Goal: Check status: Check status

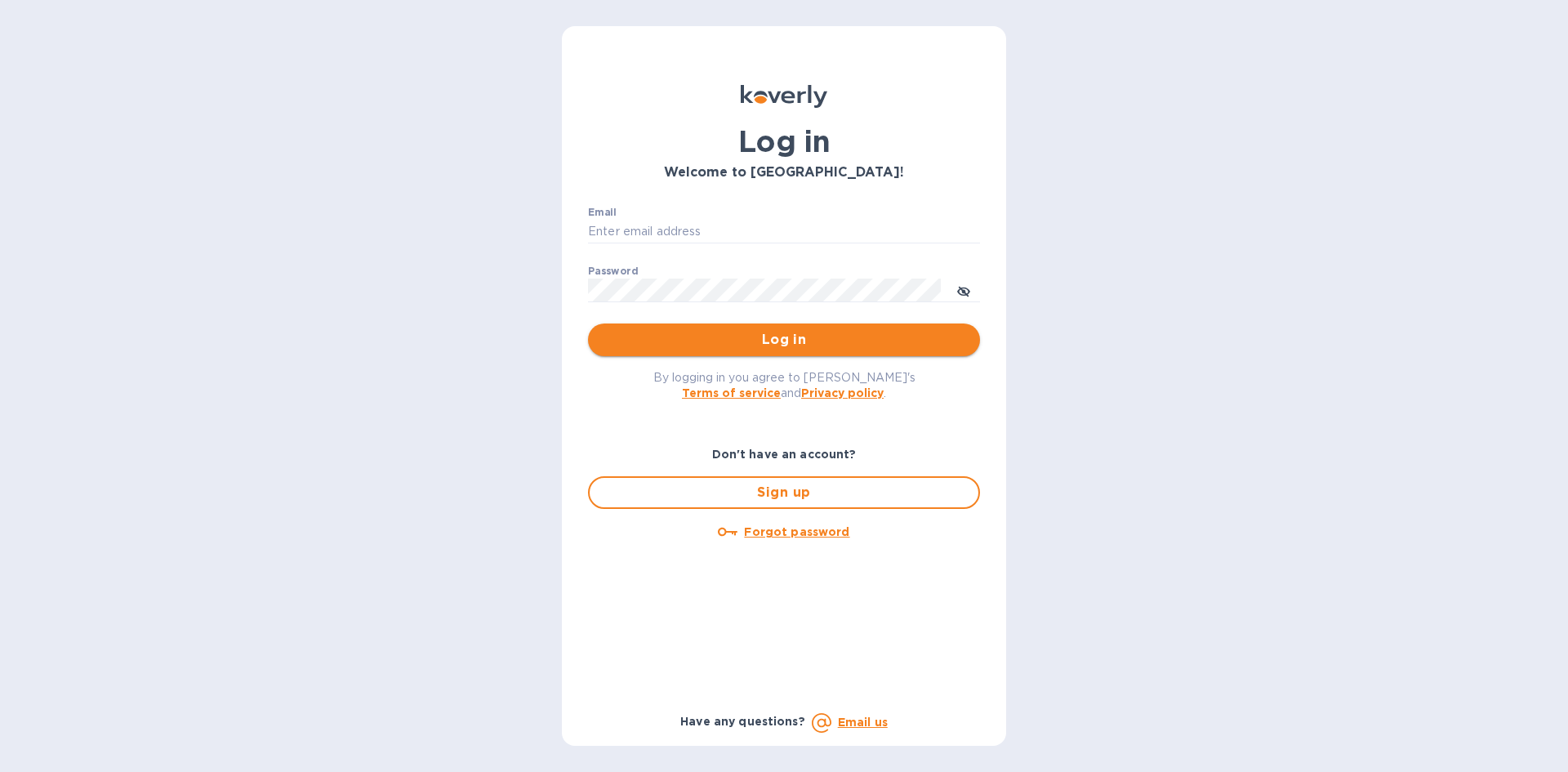
type input "[PERSON_NAME][EMAIL_ADDRESS][DOMAIN_NAME]"
click at [832, 354] on button "Log in" at bounding box center [784, 340] width 392 height 32
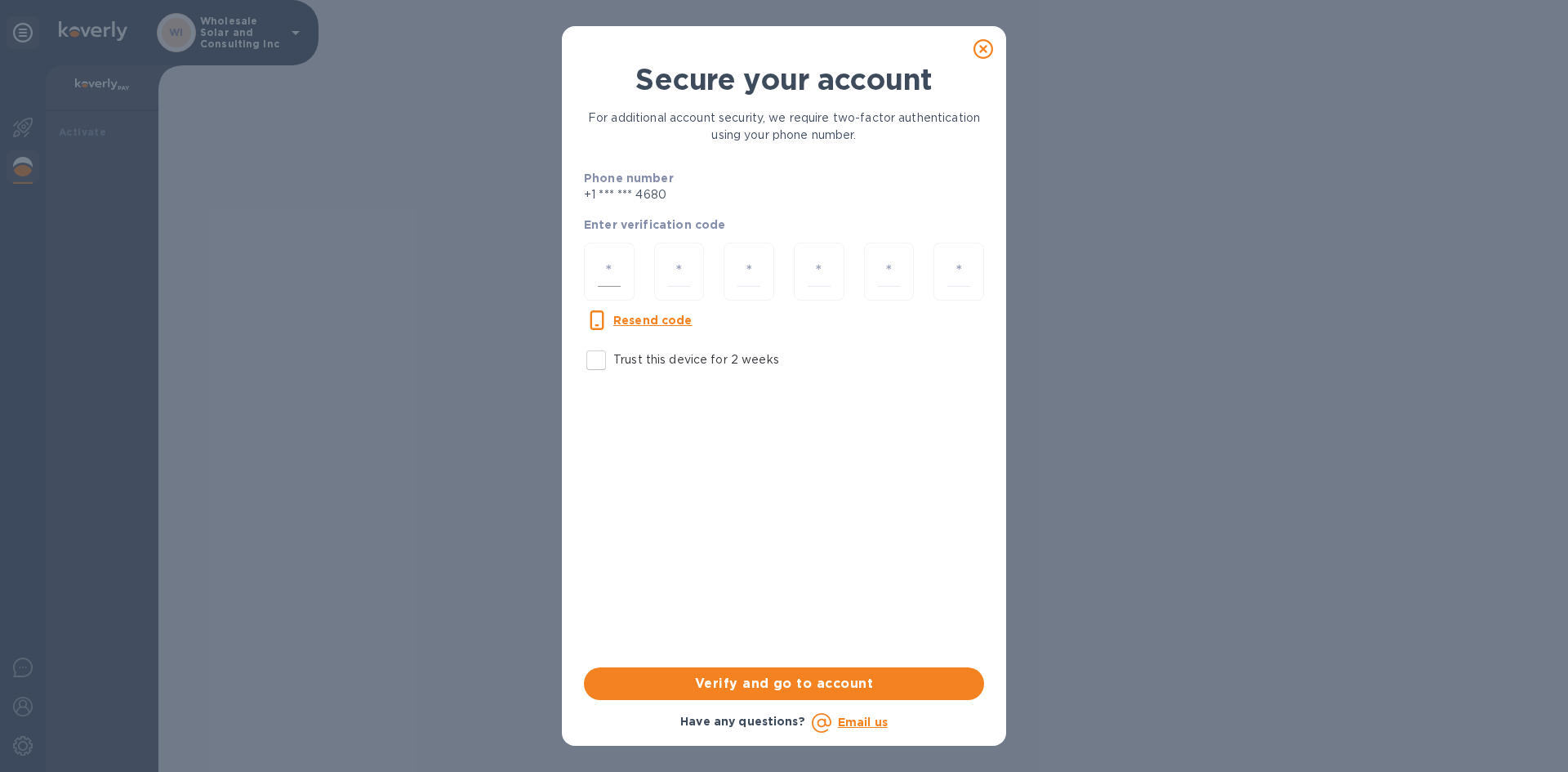
click at [603, 267] on input "number" at bounding box center [609, 271] width 23 height 31
type input "8"
type input "0"
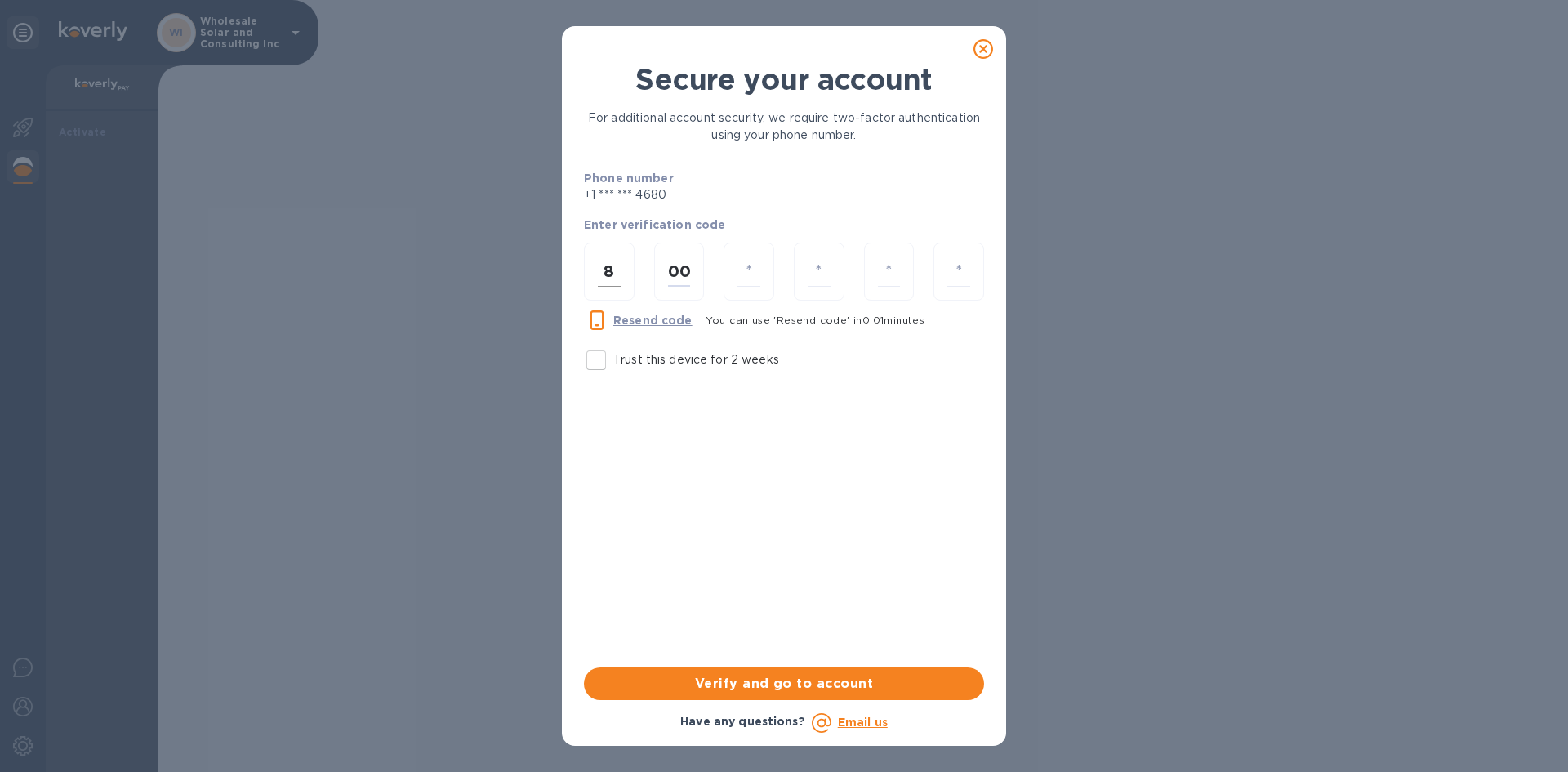
type input "0"
type input "2"
type input "6"
type input "4"
type input "0"
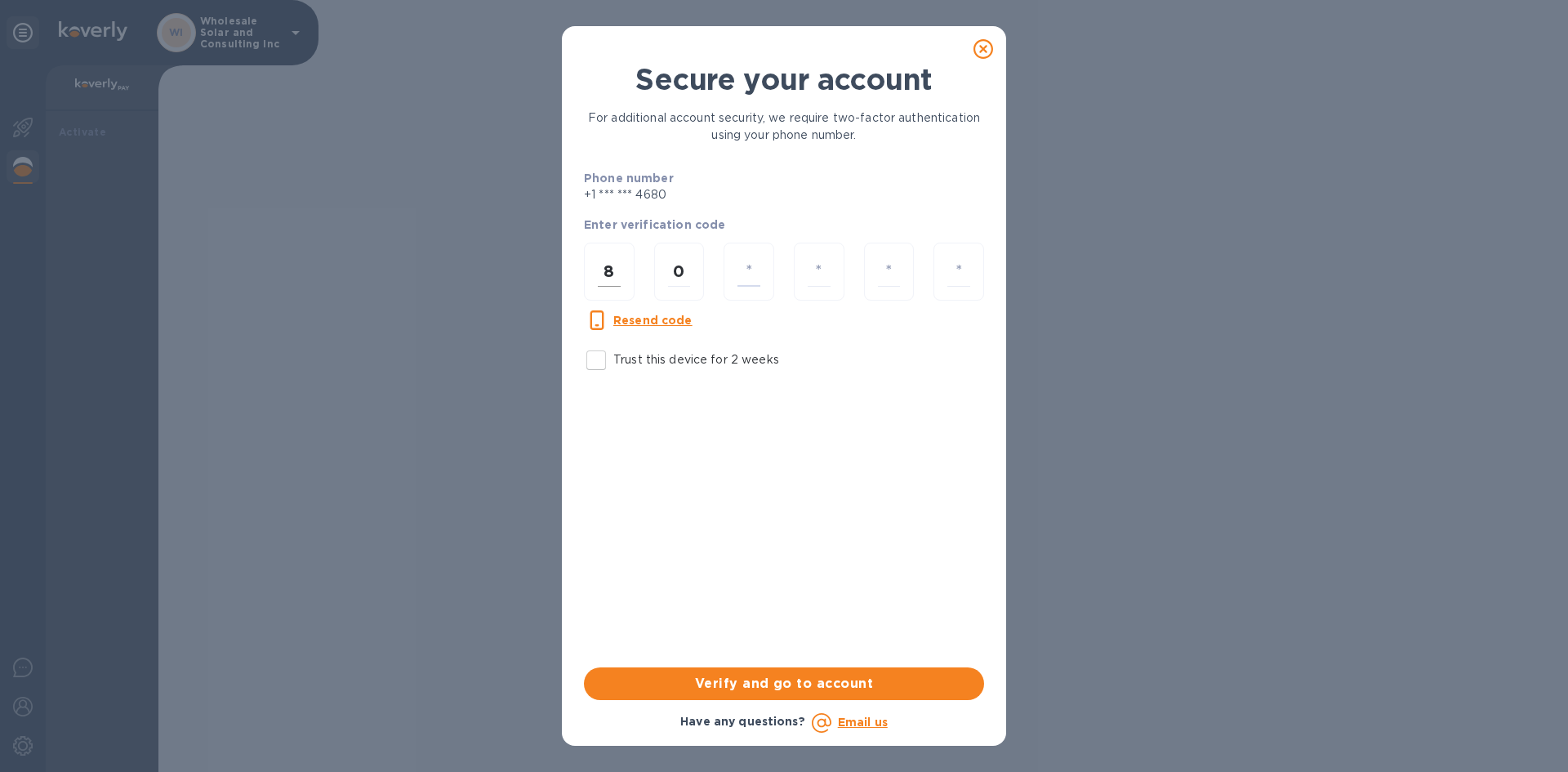
type input "0"
type input "2"
type input "6"
type input "4"
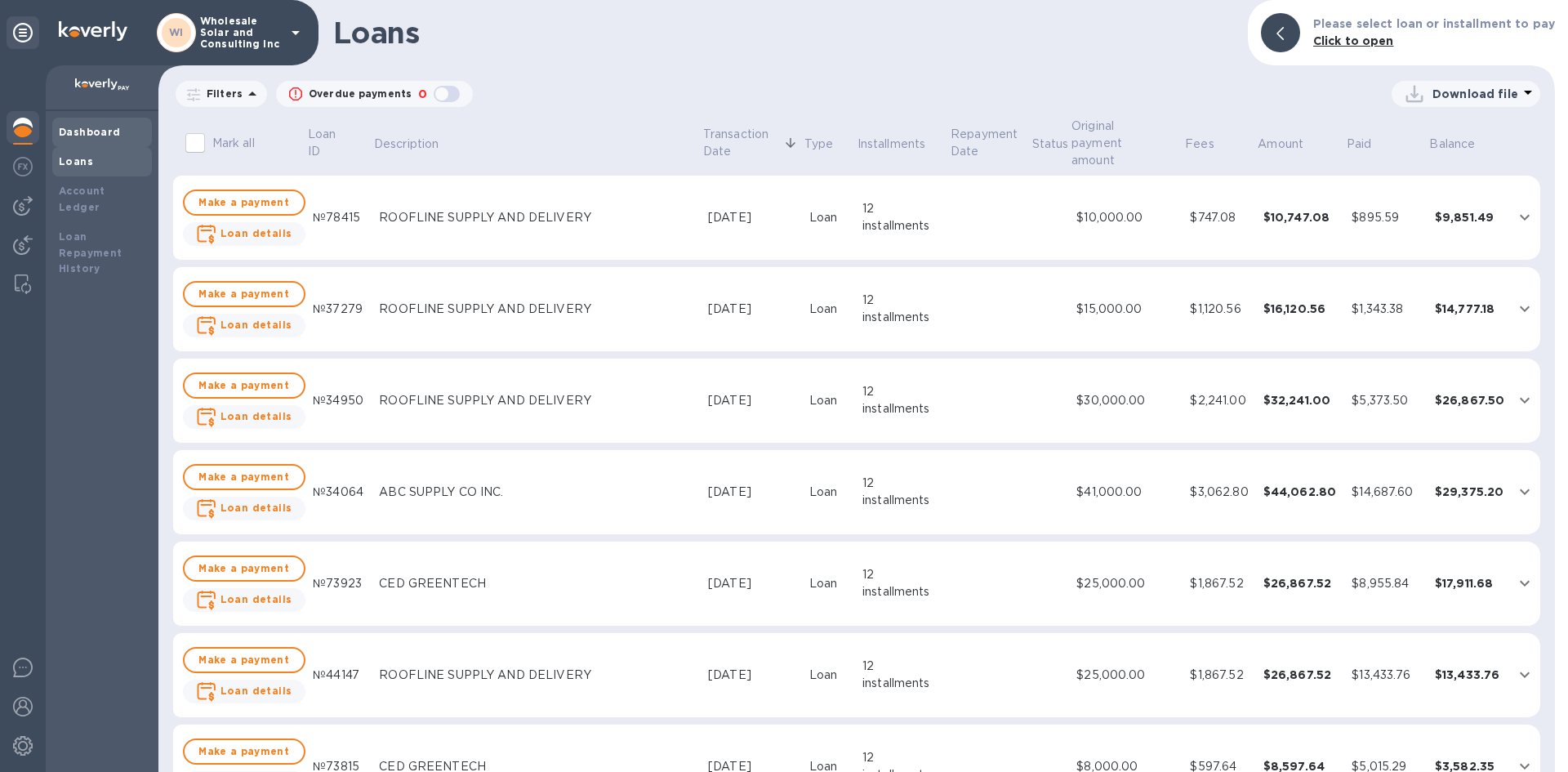
click at [117, 130] on div "Dashboard" at bounding box center [102, 133] width 87 height 16
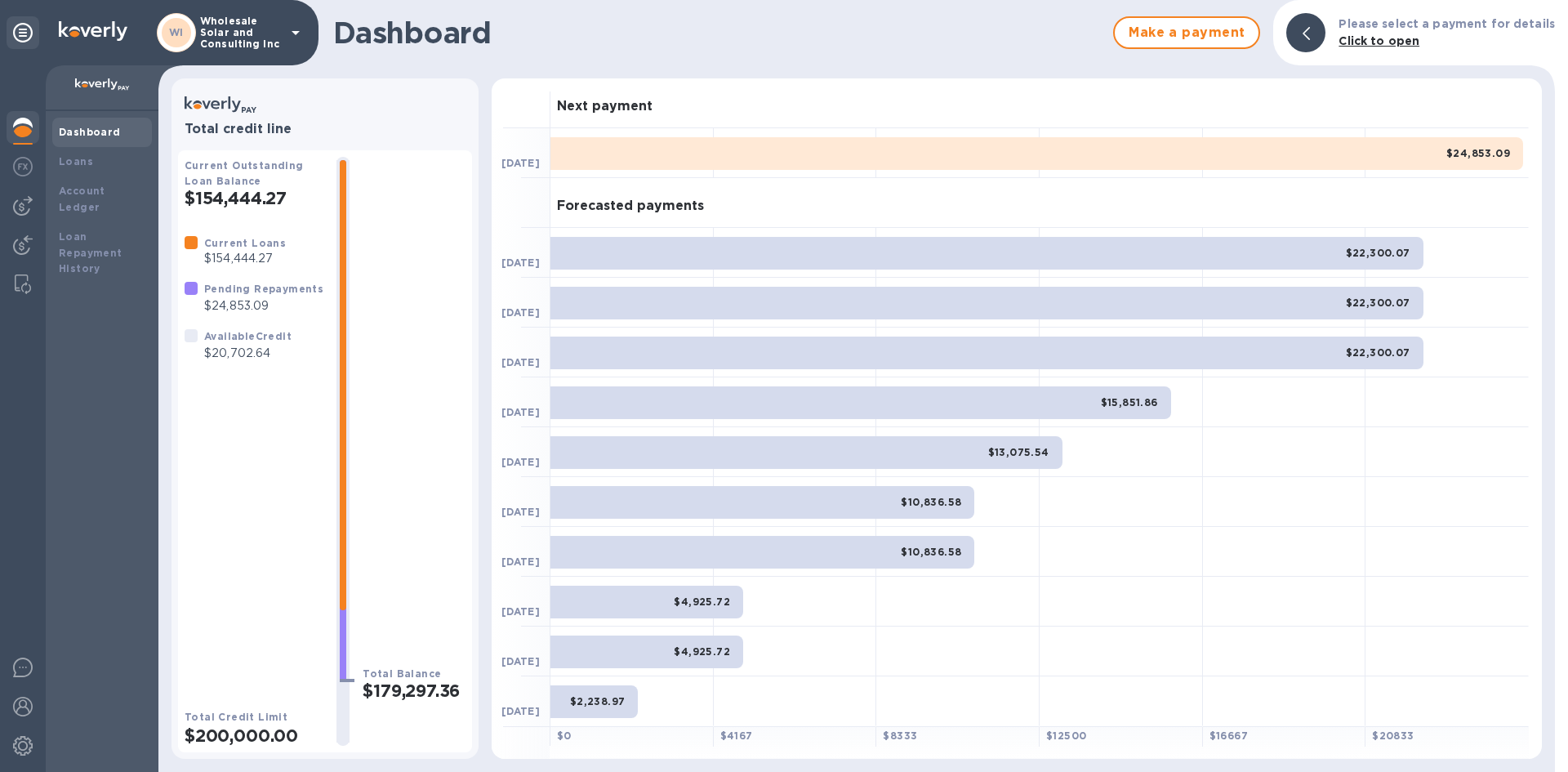
click at [11, 132] on div at bounding box center [23, 129] width 32 height 36
click at [74, 126] on b "Dashboard" at bounding box center [89, 132] width 62 height 13
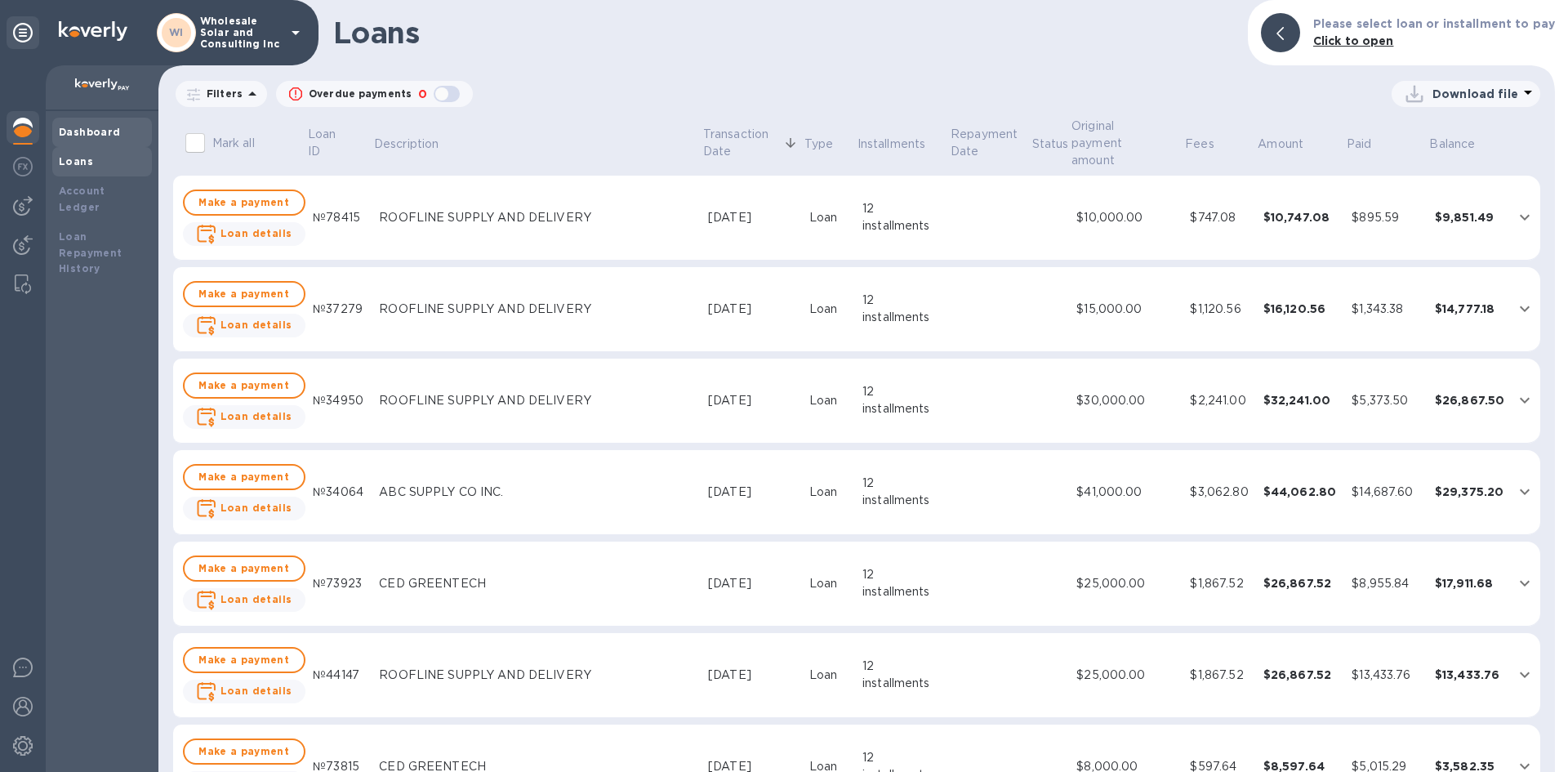
click at [121, 131] on div "Dashboard" at bounding box center [102, 133] width 87 height 16
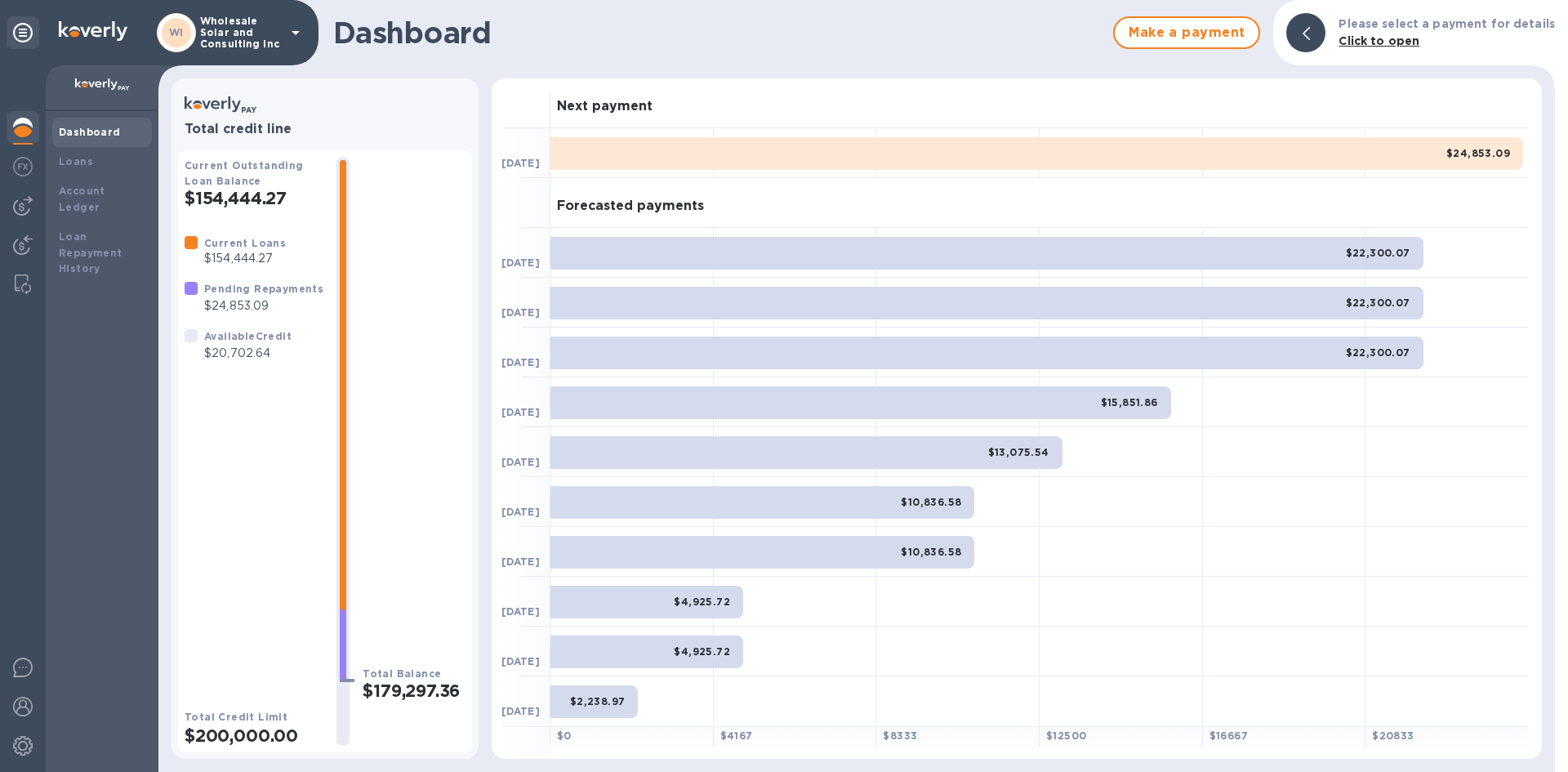
click at [116, 124] on div "Dashboard" at bounding box center [102, 132] width 99 height 30
